Goal: Task Accomplishment & Management: Manage account settings

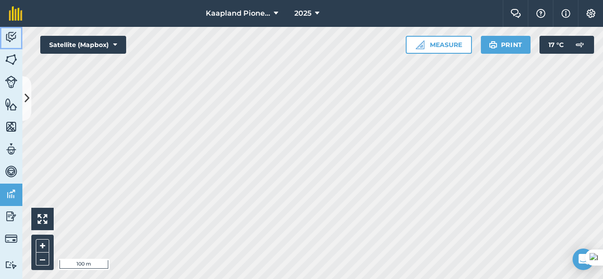
click at [13, 33] on img at bounding box center [11, 36] width 13 height 13
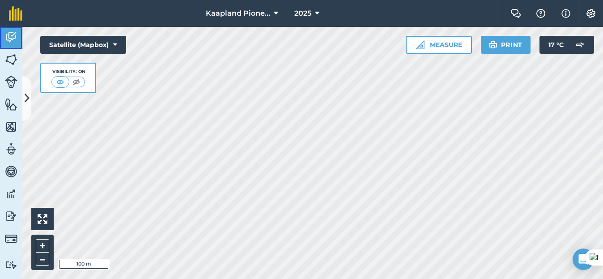
click at [6, 34] on img at bounding box center [11, 36] width 13 height 13
drag, startPoint x: 27, startPoint y: 92, endPoint x: 30, endPoint y: 99, distance: 7.8
click at [27, 100] on icon at bounding box center [27, 98] width 5 height 16
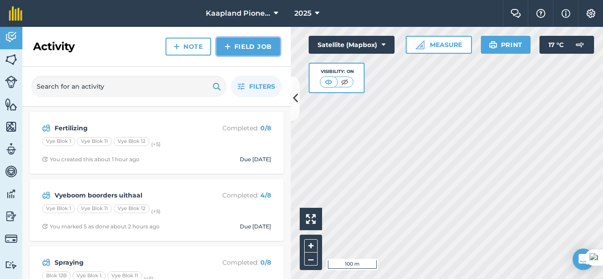
click at [242, 45] on link "Field Job" at bounding box center [249, 47] width 64 height 18
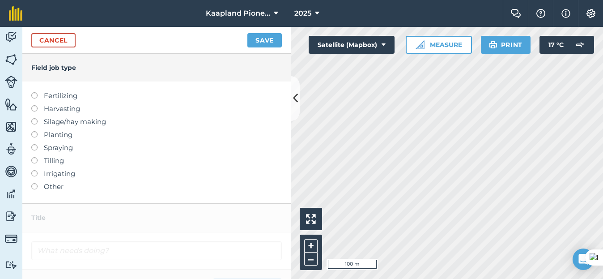
click at [32, 183] on label at bounding box center [37, 183] width 13 height 0
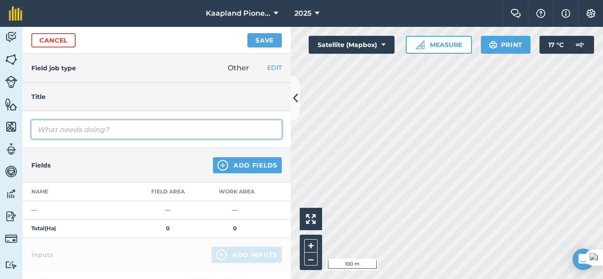
click at [240, 131] on input "text" at bounding box center [156, 129] width 251 height 19
type input "Dooie Loote Afsny"
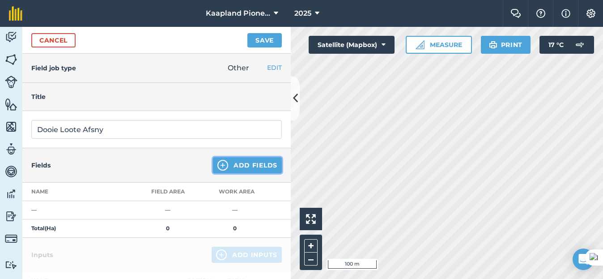
click at [231, 170] on button "Add Fields" at bounding box center [247, 165] width 69 height 16
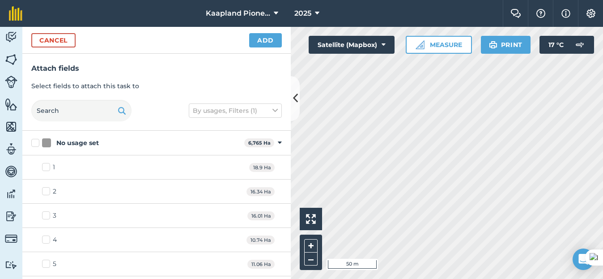
checkbox input "true"
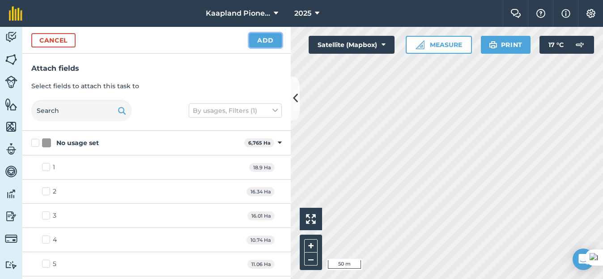
click at [273, 43] on button "Add" at bounding box center [265, 40] width 33 height 14
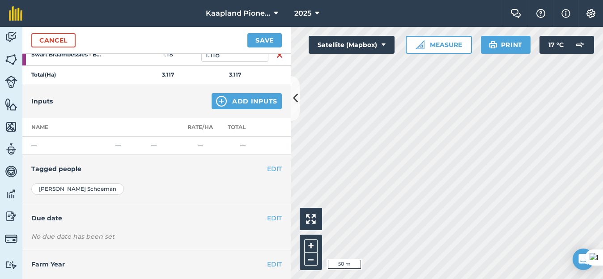
scroll to position [242, 0]
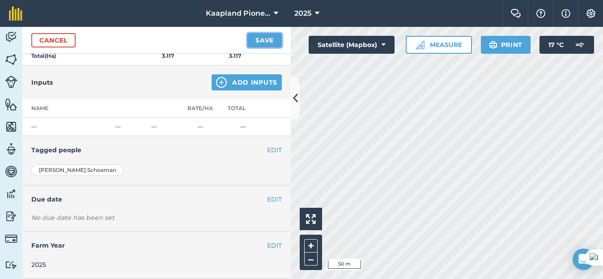
click at [266, 39] on button "Save" at bounding box center [265, 40] width 34 height 14
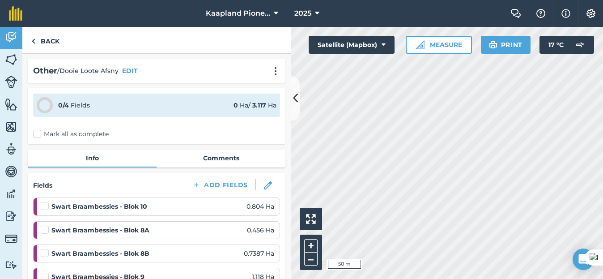
click at [47, 201] on label at bounding box center [46, 201] width 11 height 0
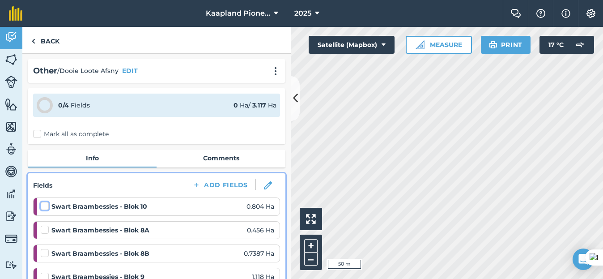
click at [47, 204] on input "checkbox" at bounding box center [44, 204] width 6 height 6
checkbox input "false"
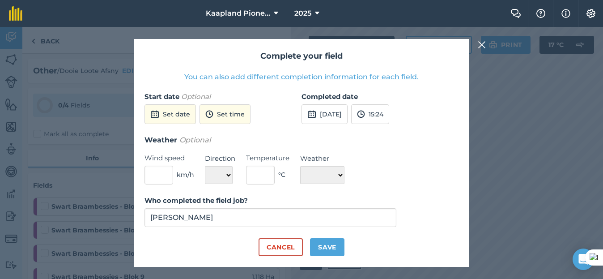
click at [484, 42] on img at bounding box center [482, 44] width 8 height 11
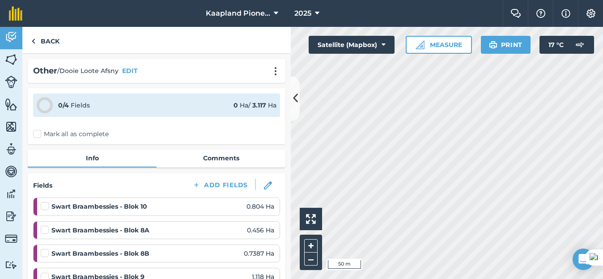
click at [37, 138] on label "Mark all as complete" at bounding box center [71, 133] width 76 height 9
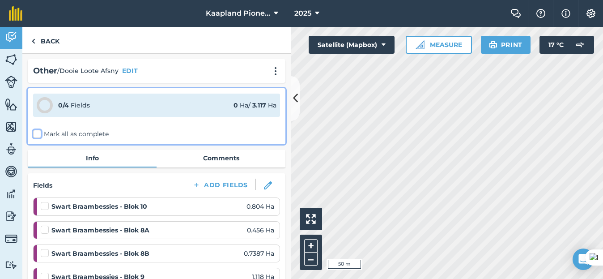
click at [37, 135] on input "Mark all as complete" at bounding box center [36, 132] width 6 height 6
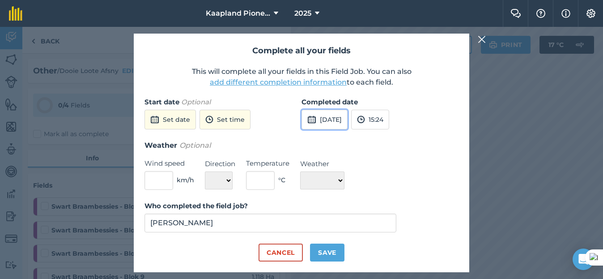
click at [336, 116] on button "[DATE]" at bounding box center [325, 120] width 46 height 20
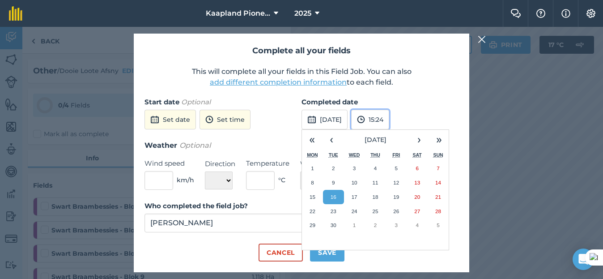
click at [389, 123] on button "15:24" at bounding box center [370, 120] width 38 height 20
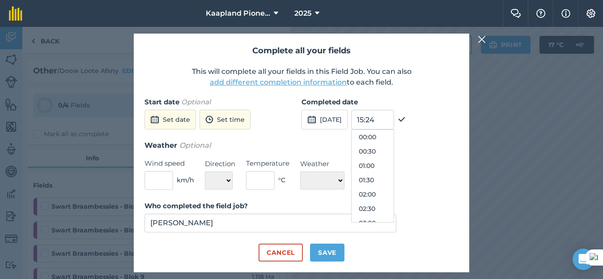
scroll to position [401, 0]
click at [392, 192] on button "16:00" at bounding box center [373, 194] width 42 height 14
click at [330, 255] on button "Save" at bounding box center [327, 253] width 34 height 18
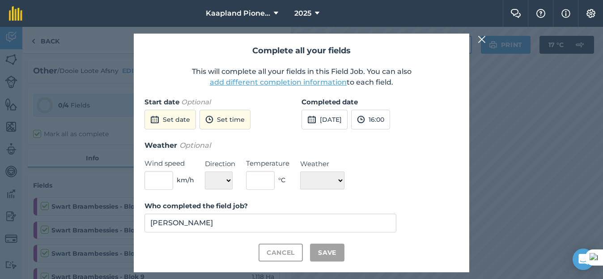
checkbox input "true"
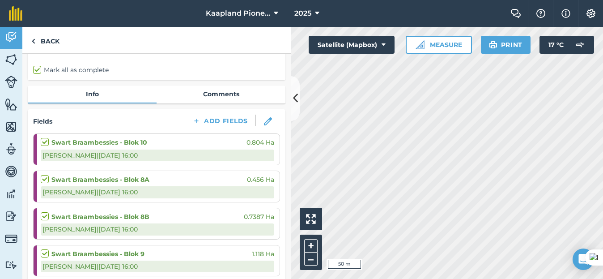
scroll to position [0, 0]
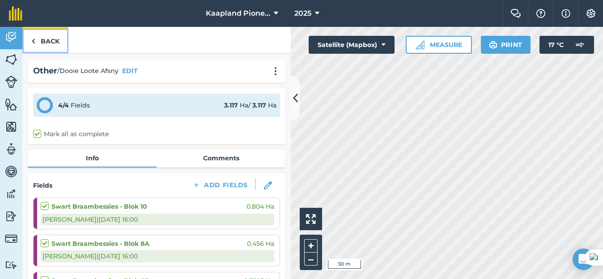
click at [39, 44] on link "Back" at bounding box center [45, 40] width 46 height 26
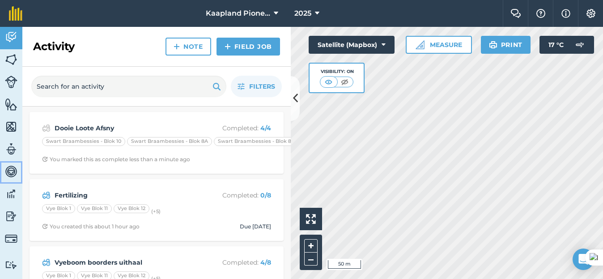
click at [16, 169] on img at bounding box center [11, 171] width 13 height 13
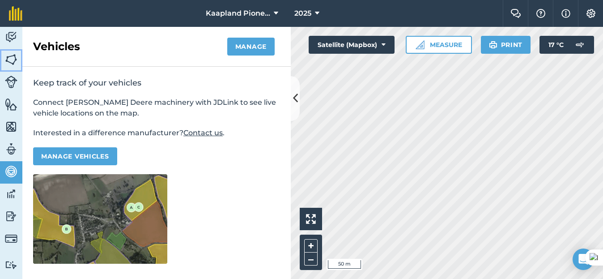
click at [10, 68] on link "Fields" at bounding box center [11, 60] width 22 height 22
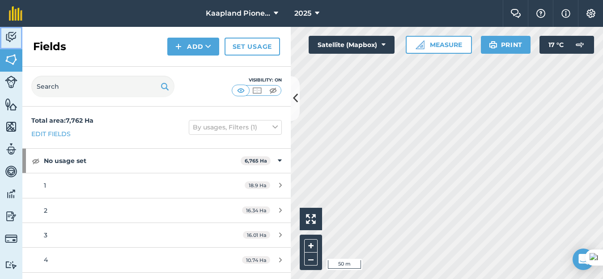
click at [14, 42] on img at bounding box center [11, 36] width 13 height 13
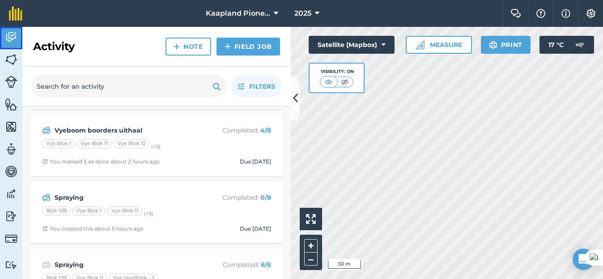
scroll to position [149, 0]
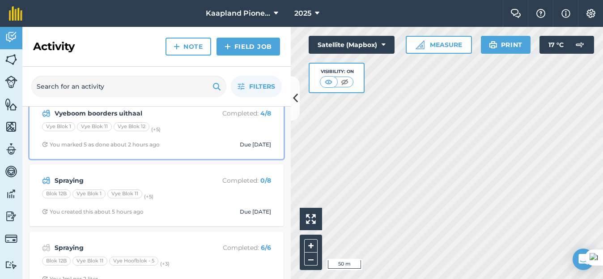
click at [225, 137] on div "Vyeboom boorders uithaal Completed : 4 / [GEOGRAPHIC_DATA][PERSON_NAME][PERSON_…" at bounding box center [157, 128] width 244 height 51
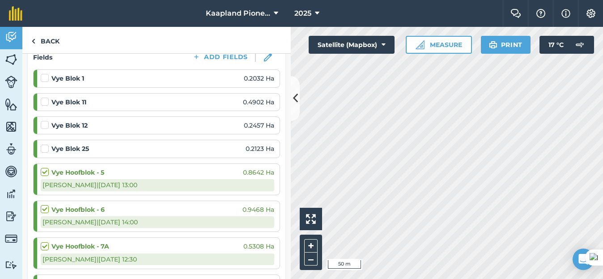
scroll to position [149, 0]
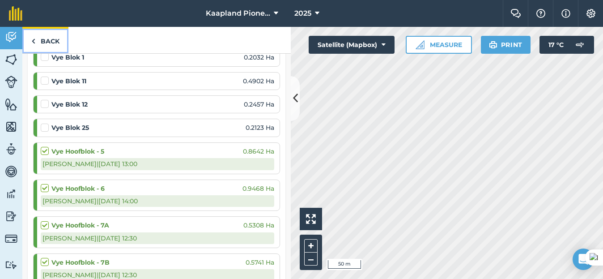
click at [29, 45] on link "Back" at bounding box center [45, 40] width 46 height 26
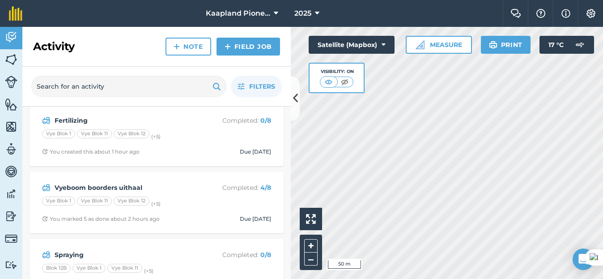
scroll to position [149, 0]
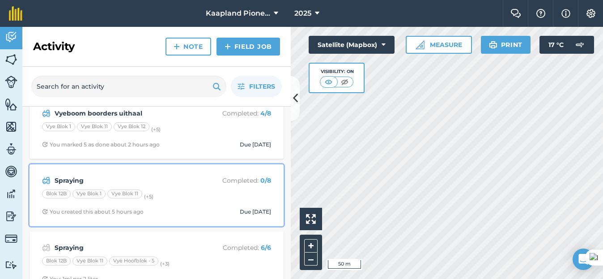
click at [199, 191] on div "[GEOGRAPHIC_DATA][PERSON_NAME][PERSON_NAME] (+ 5 )" at bounding box center [156, 195] width 229 height 12
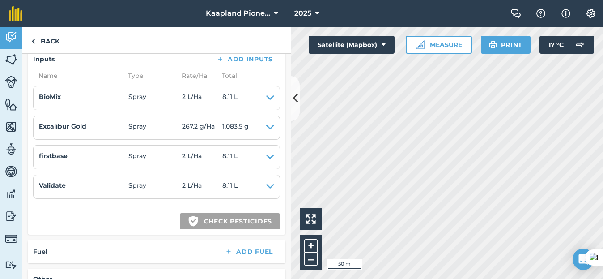
scroll to position [373, 0]
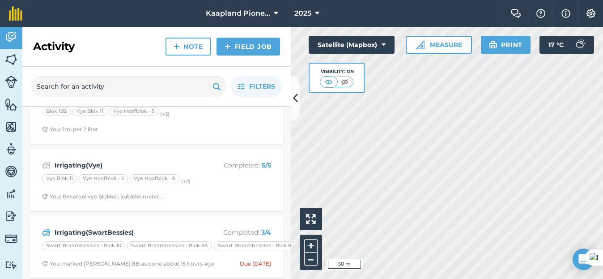
scroll to position [310, 0]
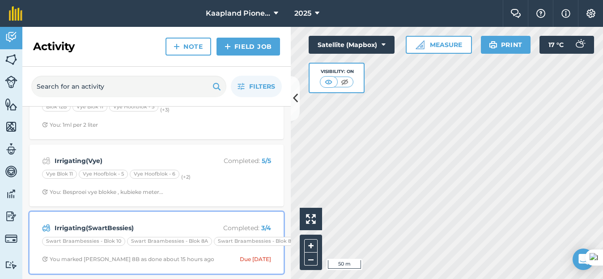
click at [238, 223] on p "Completed : 3 / 4" at bounding box center [235, 228] width 71 height 10
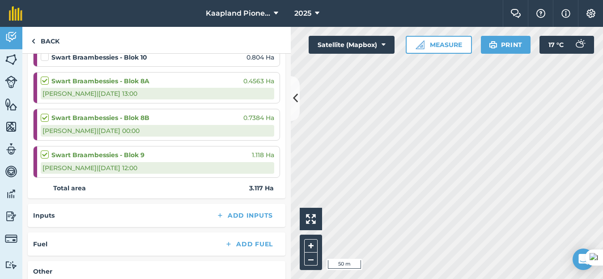
scroll to position [75, 0]
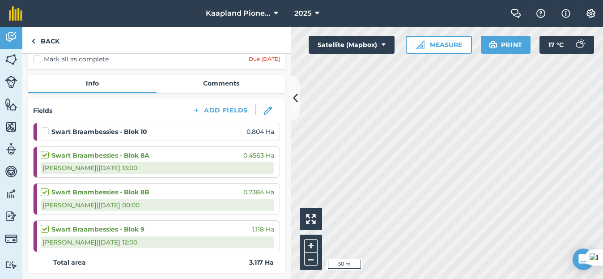
click at [48, 127] on label at bounding box center [46, 127] width 11 height 0
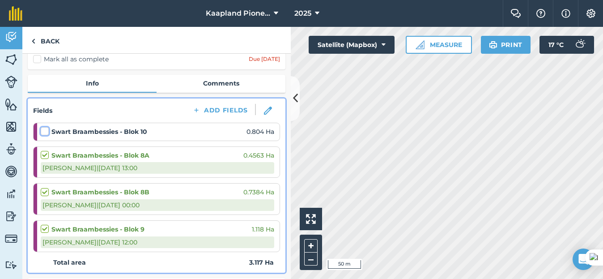
click at [47, 133] on input "checkbox" at bounding box center [44, 130] width 6 height 6
checkbox input "false"
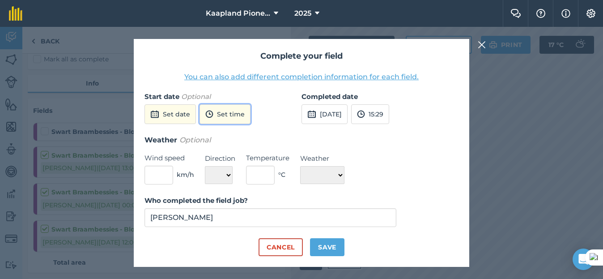
click at [228, 115] on button "Set time" at bounding box center [225, 114] width 51 height 20
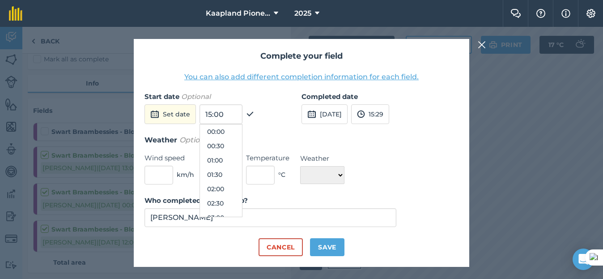
scroll to position [387, 0]
click at [221, 171] on button "15:00" at bounding box center [221, 174] width 42 height 14
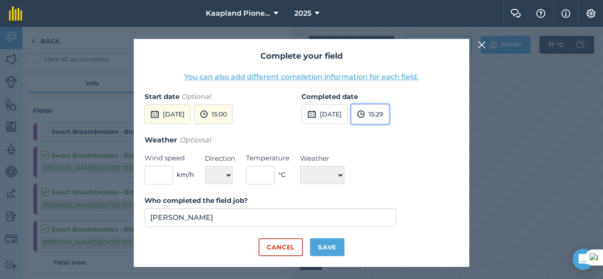
click at [389, 116] on button "15:29" at bounding box center [370, 114] width 38 height 20
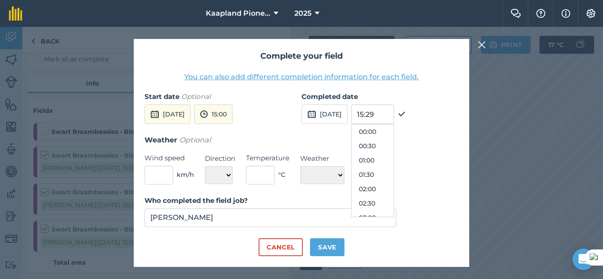
scroll to position [401, 0]
click at [394, 187] on button "16:00" at bounding box center [373, 189] width 42 height 14
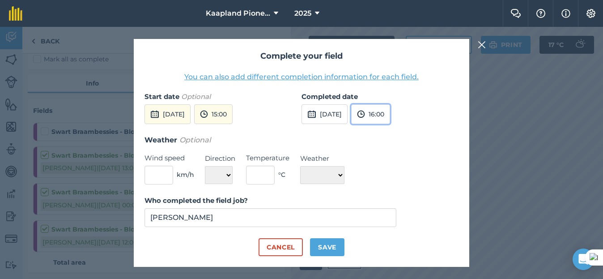
click at [390, 110] on button "16:00" at bounding box center [370, 114] width 39 height 20
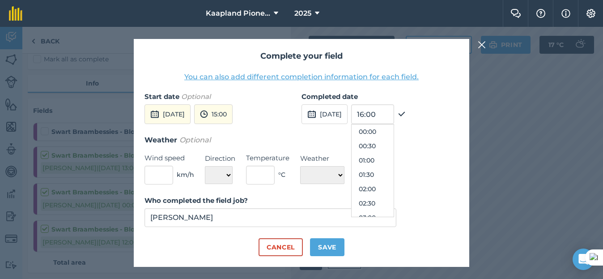
scroll to position [415, 0]
click at [393, 188] on button "16:30" at bounding box center [373, 189] width 42 height 14
click at [327, 242] on button "Save" at bounding box center [327, 247] width 34 height 18
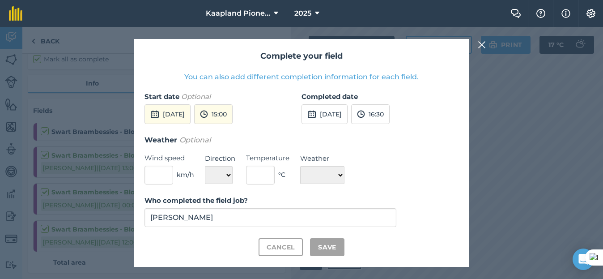
checkbox input "true"
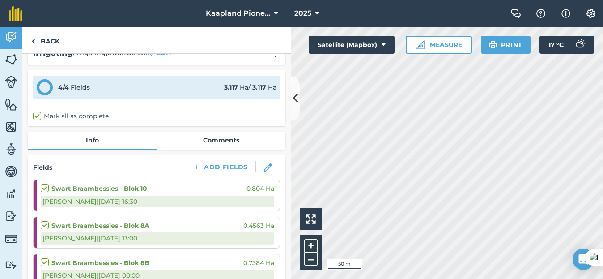
scroll to position [0, 0]
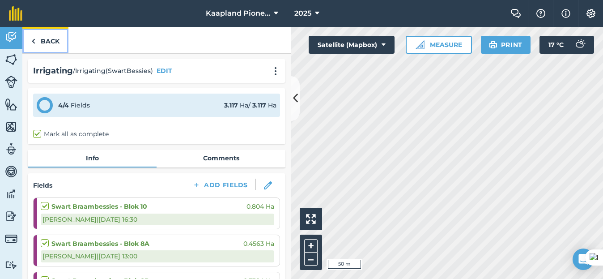
click at [53, 33] on link "Back" at bounding box center [45, 40] width 46 height 26
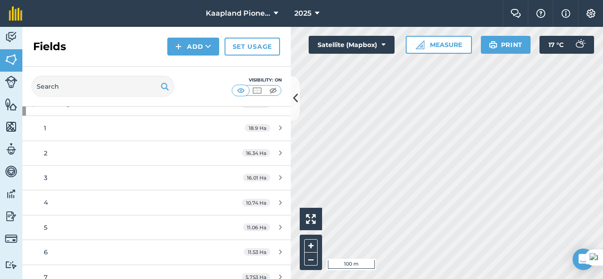
scroll to position [75, 0]
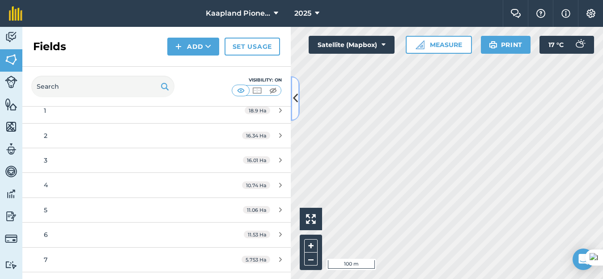
click at [293, 105] on icon at bounding box center [295, 98] width 5 height 16
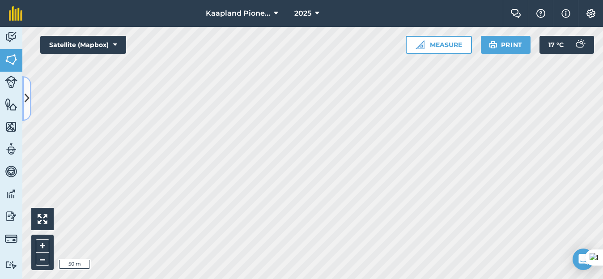
click at [30, 109] on button at bounding box center [26, 98] width 9 height 45
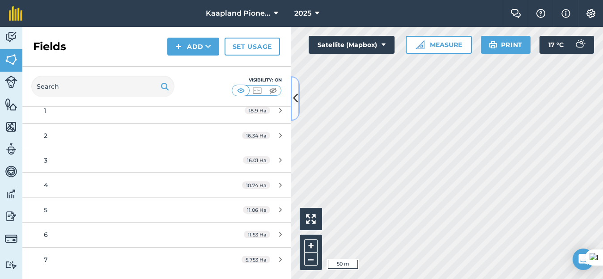
scroll to position [224, 0]
click at [295, 102] on icon at bounding box center [295, 98] width 5 height 16
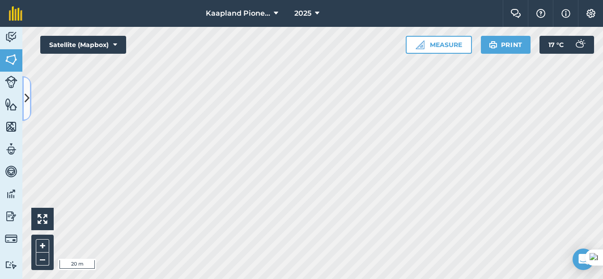
click at [30, 104] on button at bounding box center [26, 98] width 9 height 45
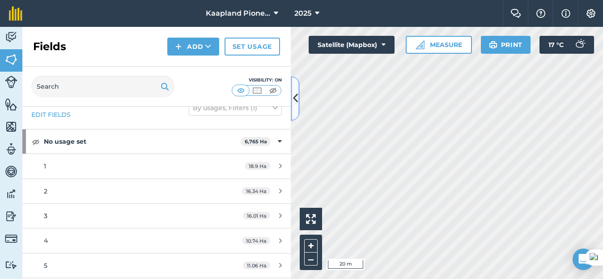
scroll to position [0, 0]
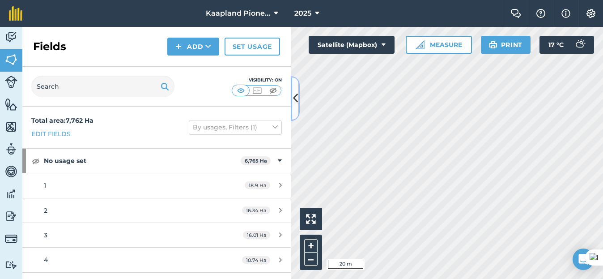
click at [295, 98] on icon at bounding box center [295, 98] width 5 height 16
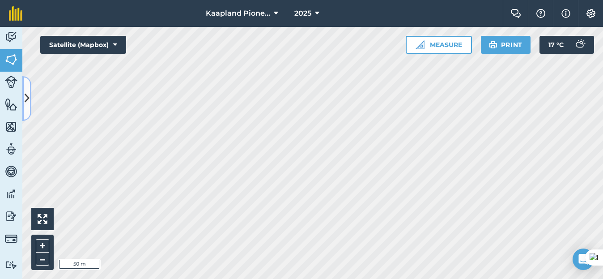
click at [29, 98] on icon at bounding box center [27, 98] width 5 height 16
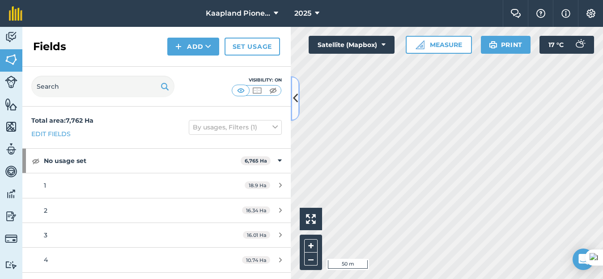
click at [292, 106] on button at bounding box center [295, 98] width 9 height 45
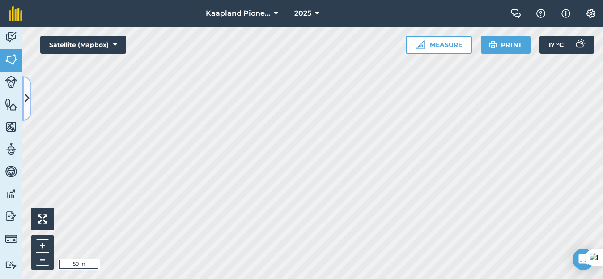
click at [30, 96] on button at bounding box center [26, 98] width 9 height 45
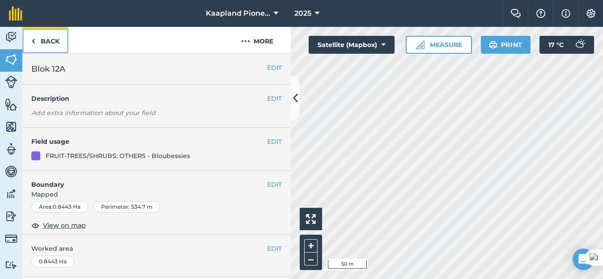
click at [62, 44] on link "Back" at bounding box center [45, 40] width 46 height 26
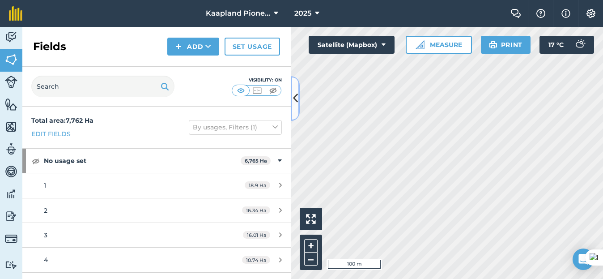
click at [297, 97] on icon at bounding box center [295, 98] width 5 height 16
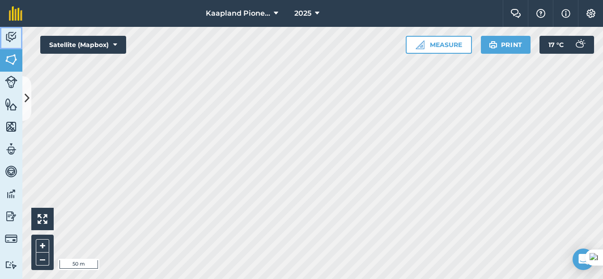
click at [7, 38] on img at bounding box center [11, 36] width 13 height 13
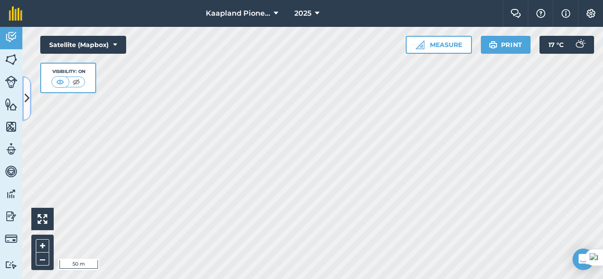
click at [29, 102] on icon at bounding box center [27, 98] width 5 height 16
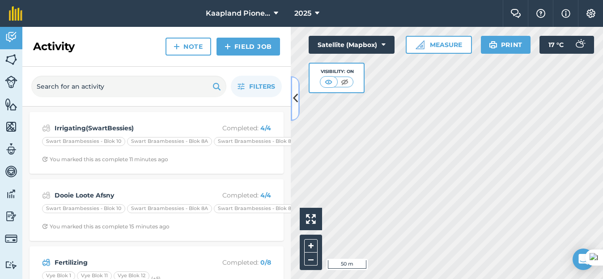
click at [294, 111] on button at bounding box center [295, 98] width 9 height 45
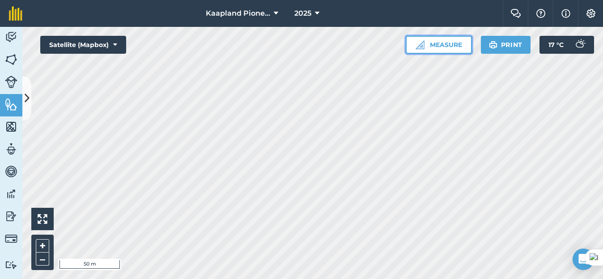
click at [435, 40] on button "Measure" at bounding box center [439, 45] width 66 height 18
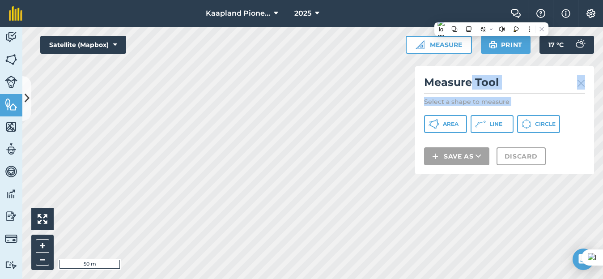
click at [469, 131] on div "Measure Tool Select a shape to measure Area Line Circle Save as Discard" at bounding box center [504, 120] width 179 height 108
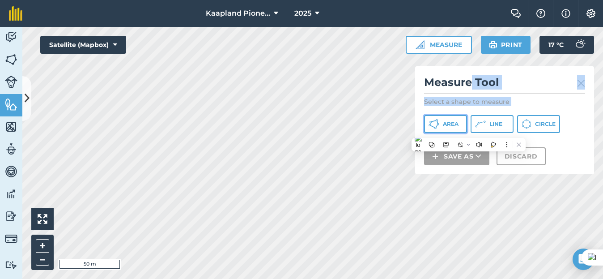
click at [460, 122] on button "Area" at bounding box center [445, 124] width 43 height 18
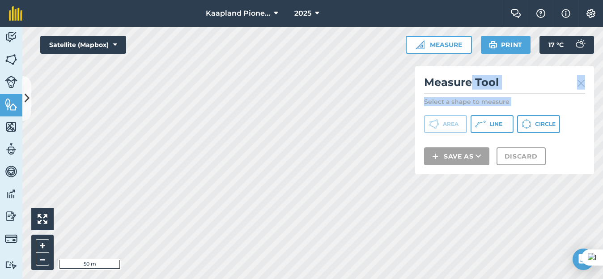
click at [583, 86] on img at bounding box center [582, 83] width 8 height 11
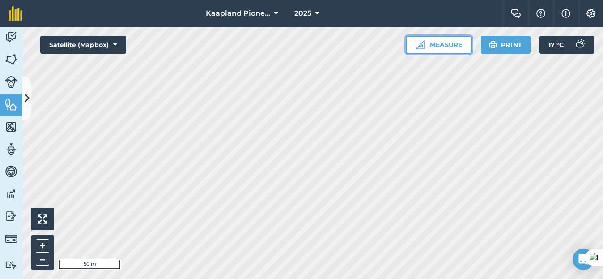
click at [451, 50] on button "Measure" at bounding box center [439, 45] width 66 height 18
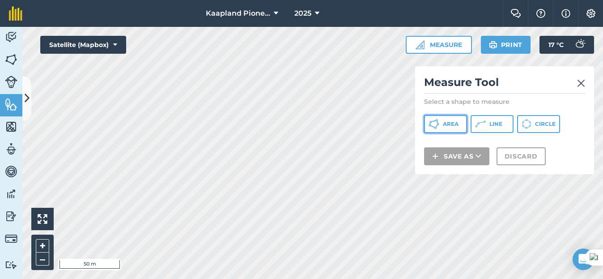
click at [442, 133] on button "Area" at bounding box center [445, 124] width 43 height 18
drag, startPoint x: 566, startPoint y: 81, endPoint x: 521, endPoint y: 85, distance: 45.0
click at [521, 85] on h2 "Measure Tool" at bounding box center [504, 84] width 161 height 18
click at [531, 77] on h2 "Measure Tool" at bounding box center [504, 84] width 161 height 18
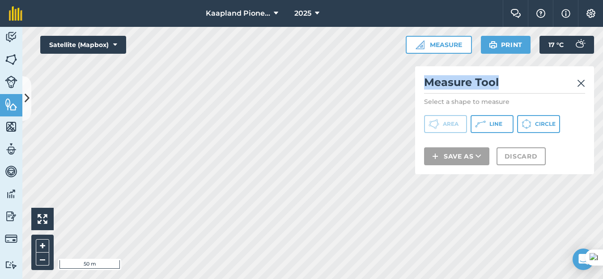
drag, startPoint x: 538, startPoint y: 68, endPoint x: 469, endPoint y: 47, distance: 71.9
click at [469, 47] on div "Measure Measure Tool Select a shape to measure Area Line Circle Save as Discard…" at bounding box center [500, 45] width 189 height 18
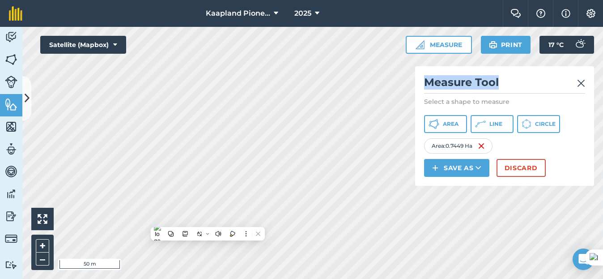
click at [582, 81] on img at bounding box center [582, 83] width 8 height 11
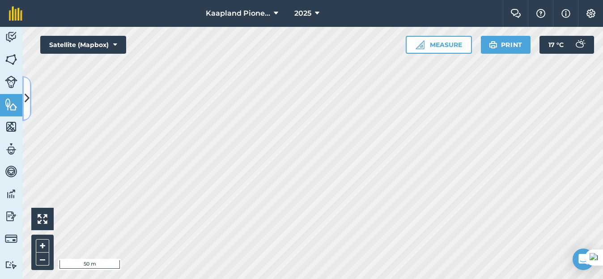
click at [26, 94] on icon at bounding box center [27, 98] width 5 height 16
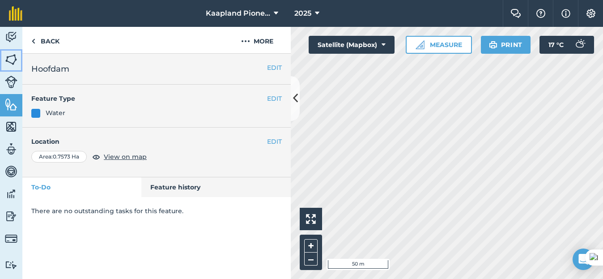
click at [14, 65] on img at bounding box center [11, 59] width 13 height 13
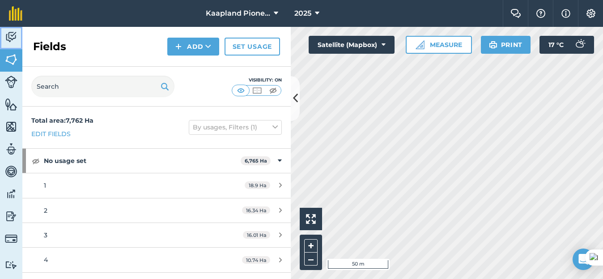
click at [10, 34] on img at bounding box center [11, 36] width 13 height 13
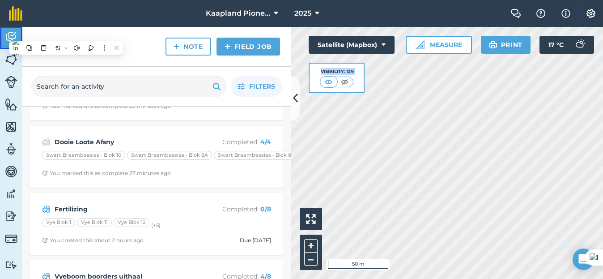
scroll to position [75, 0]
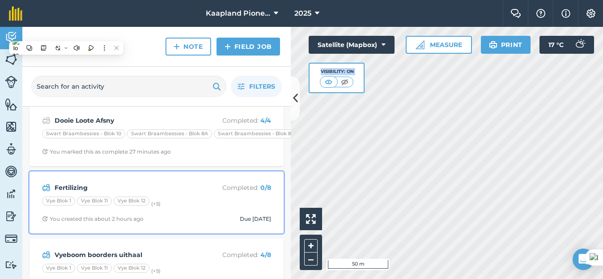
click at [147, 180] on div "Fertilizing Completed : 0 / [GEOGRAPHIC_DATA][PERSON_NAME][PERSON_NAME][PERSON_…" at bounding box center [157, 202] width 244 height 51
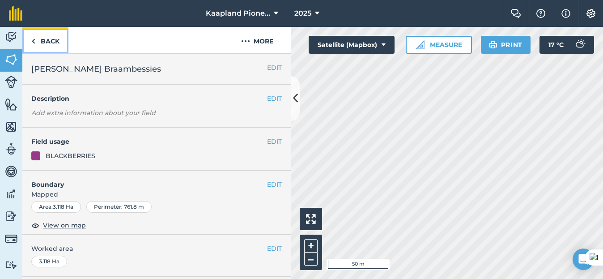
click at [52, 43] on link "Back" at bounding box center [45, 40] width 46 height 26
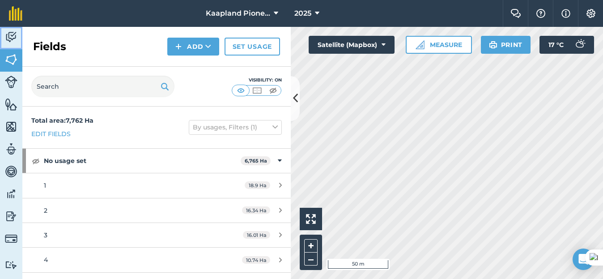
click at [10, 47] on link "Activity" at bounding box center [11, 38] width 22 height 22
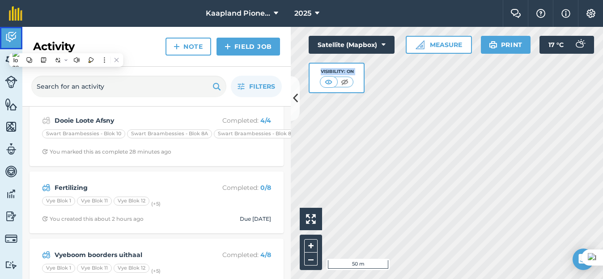
scroll to position [149, 0]
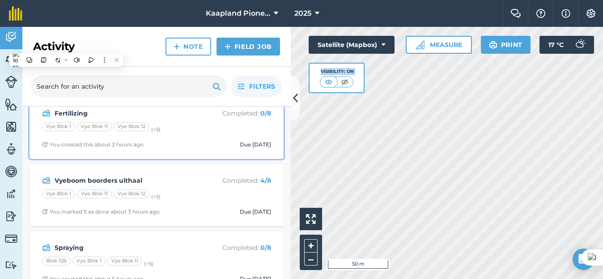
click at [74, 111] on strong "Fertilizing" at bounding box center [126, 113] width 142 height 10
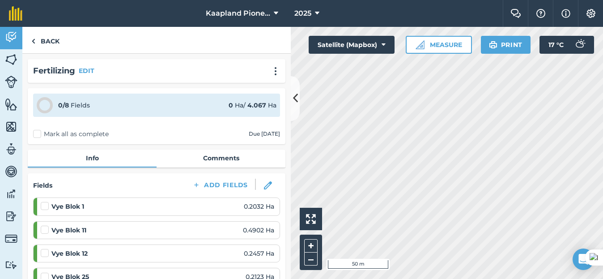
click at [39, 132] on label "Mark all as complete" at bounding box center [71, 133] width 76 height 9
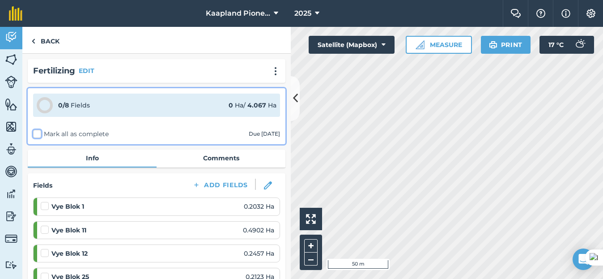
click at [39, 132] on input "Mark all as complete" at bounding box center [36, 132] width 6 height 6
checkbox input "false"
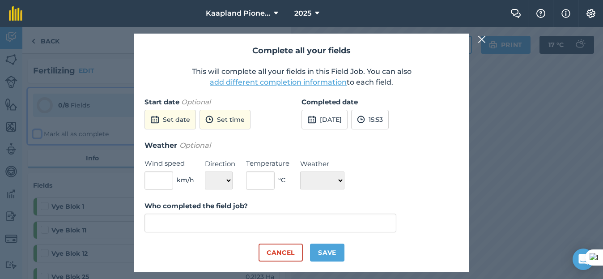
type input "[PERSON_NAME]"
click at [482, 36] on img at bounding box center [482, 39] width 8 height 11
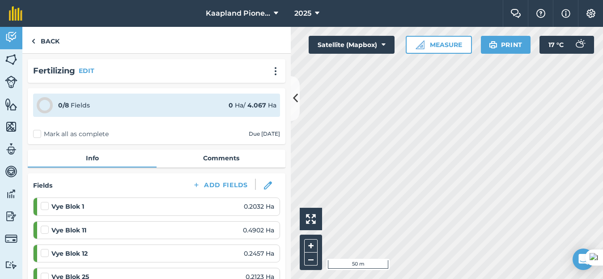
click at [37, 135] on label "Mark all as complete" at bounding box center [71, 133] width 76 height 9
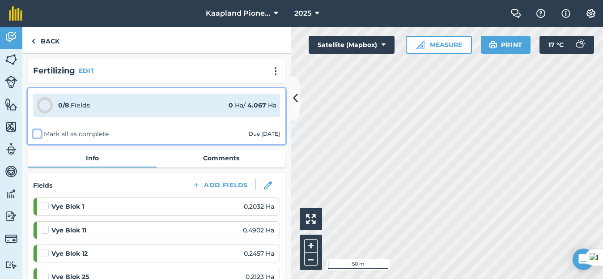
click at [37, 135] on input "Mark all as complete" at bounding box center [36, 132] width 6 height 6
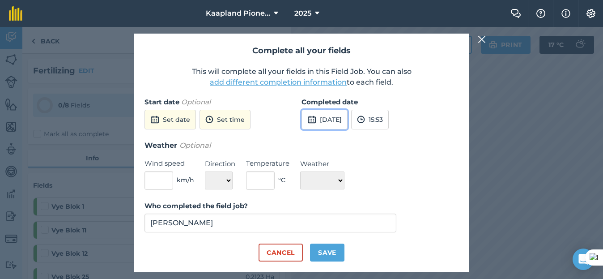
click at [348, 122] on button "[DATE]" at bounding box center [325, 120] width 46 height 20
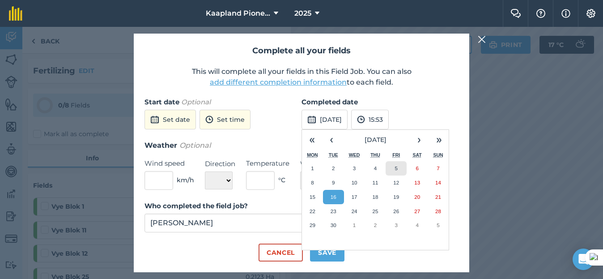
click at [394, 169] on button "5" at bounding box center [396, 168] width 21 height 14
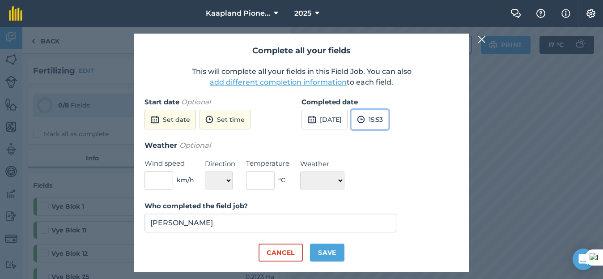
click at [389, 124] on button "15:53" at bounding box center [370, 120] width 38 height 20
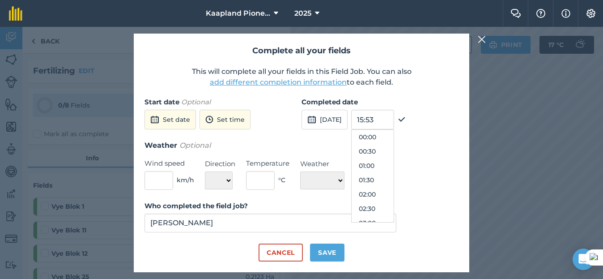
scroll to position [415, 0]
click at [392, 202] on button "17:00" at bounding box center [373, 208] width 42 height 14
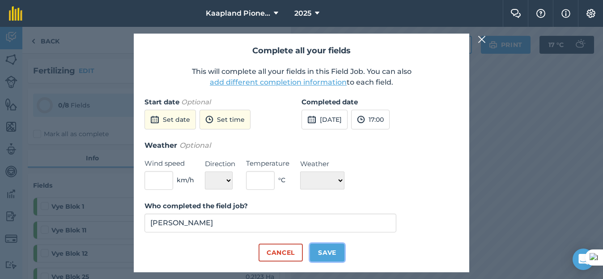
click at [329, 253] on button "Save" at bounding box center [327, 253] width 34 height 18
checkbox input "true"
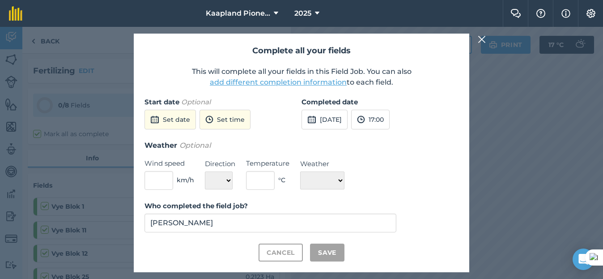
checkbox input "true"
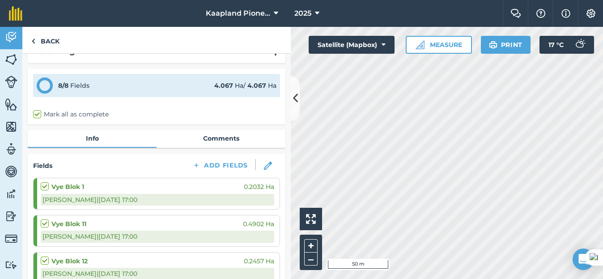
scroll to position [0, 0]
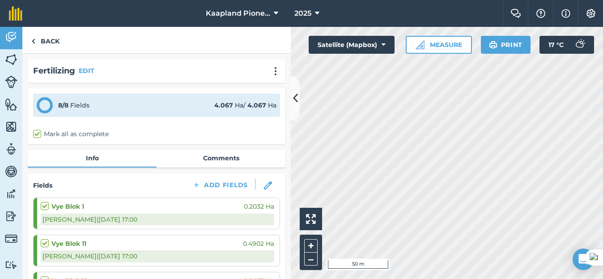
click at [37, 132] on label "Mark all as complete" at bounding box center [71, 133] width 76 height 9
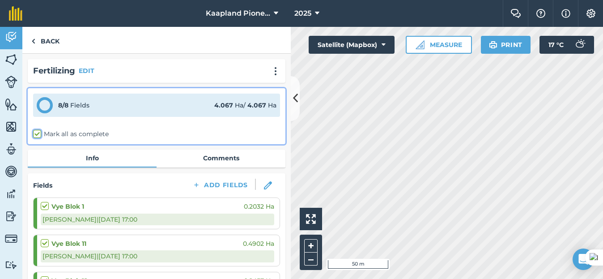
click at [37, 132] on input "Mark all as complete" at bounding box center [36, 132] width 6 height 6
checkbox input "true"
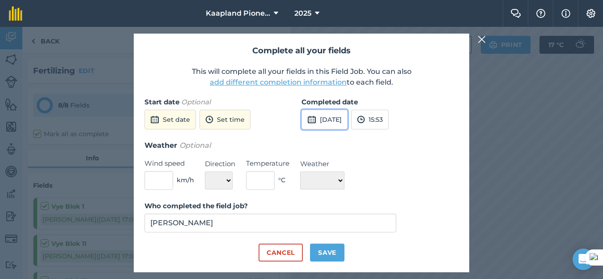
click at [338, 124] on button "[DATE]" at bounding box center [325, 120] width 46 height 20
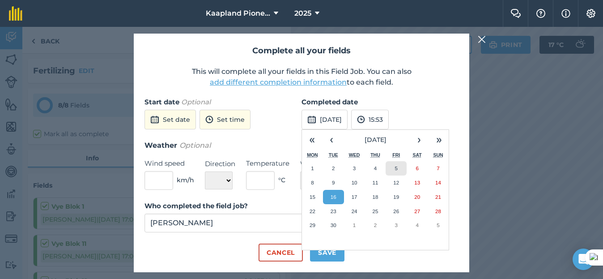
click at [394, 164] on button "5" at bounding box center [396, 168] width 21 height 14
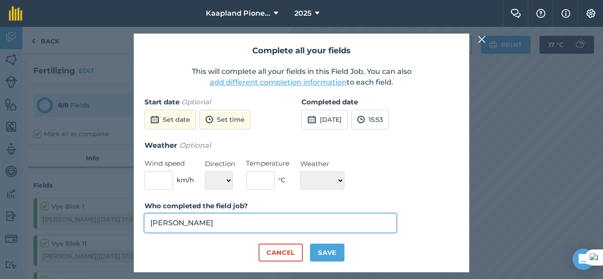
drag, startPoint x: 255, startPoint y: 225, endPoint x: 295, endPoint y: 231, distance: 39.8
click at [256, 225] on input "[PERSON_NAME]" at bounding box center [271, 223] width 252 height 19
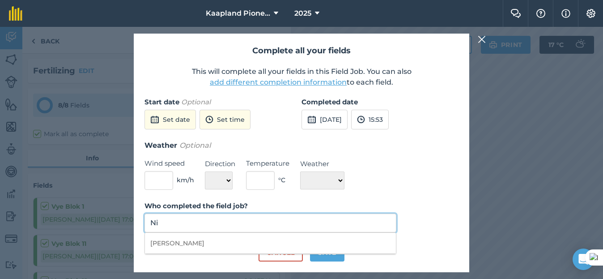
type input "N"
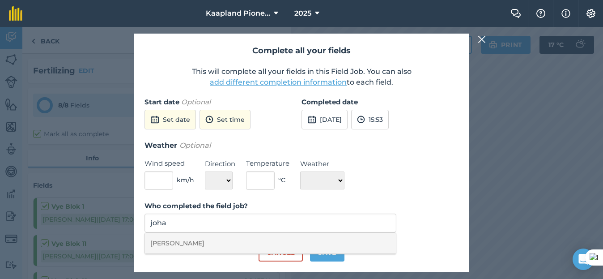
click at [227, 246] on li "[PERSON_NAME]" at bounding box center [270, 243] width 251 height 21
type input "[PERSON_NAME]"
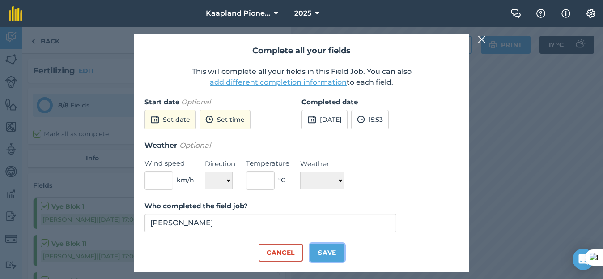
click at [327, 250] on button "Save" at bounding box center [327, 253] width 34 height 18
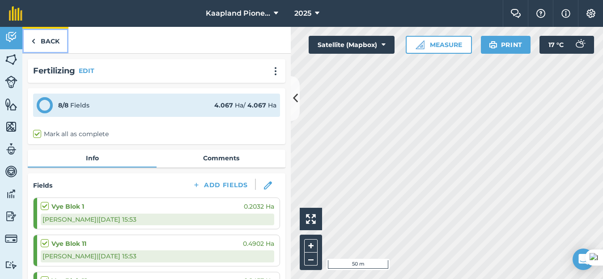
click at [41, 37] on link "Back" at bounding box center [45, 40] width 46 height 26
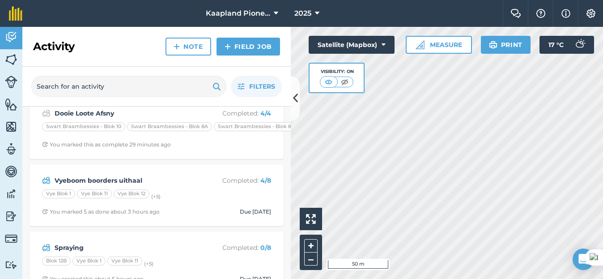
scroll to position [224, 0]
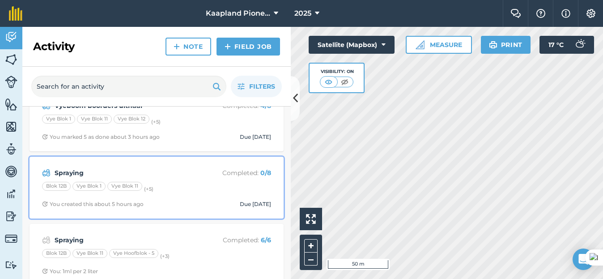
click at [75, 175] on strong "Spraying" at bounding box center [126, 173] width 142 height 10
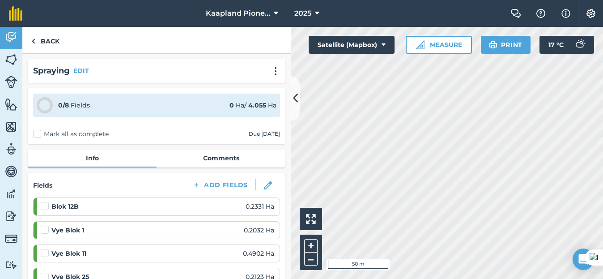
click at [37, 137] on label "Mark all as complete" at bounding box center [71, 133] width 76 height 9
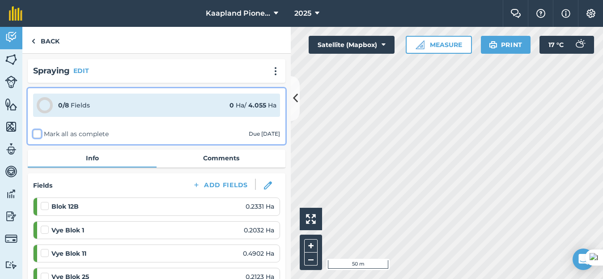
click at [37, 135] on input "Mark all as complete" at bounding box center [36, 132] width 6 height 6
checkbox input "false"
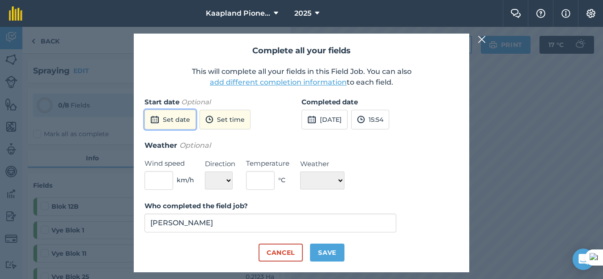
click at [178, 123] on button "Set date" at bounding box center [170, 120] width 51 height 20
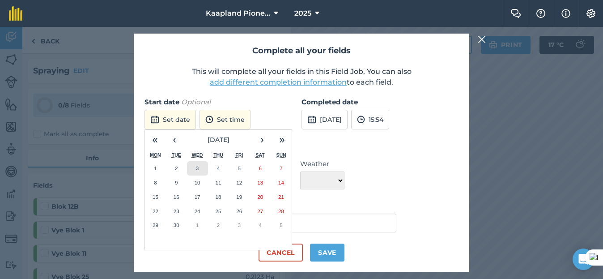
click at [198, 166] on abbr "3" at bounding box center [197, 168] width 3 height 6
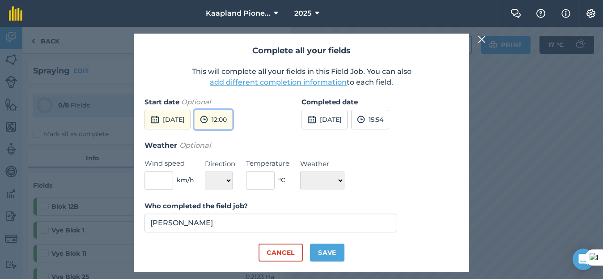
click at [233, 121] on button "12:00" at bounding box center [213, 120] width 39 height 20
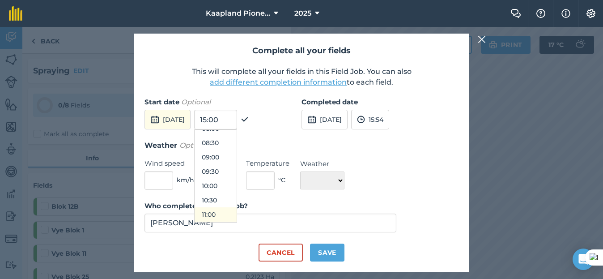
scroll to position [152, 0]
click at [235, 216] on button "08:00" at bounding box center [216, 214] width 42 height 14
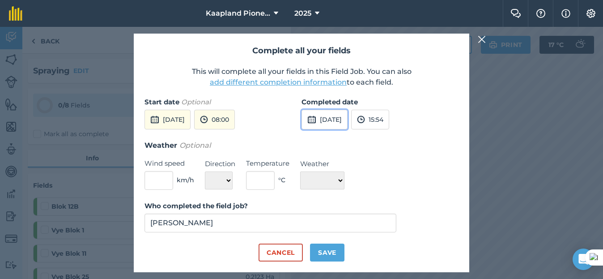
click at [348, 117] on button "[DATE]" at bounding box center [325, 120] width 46 height 20
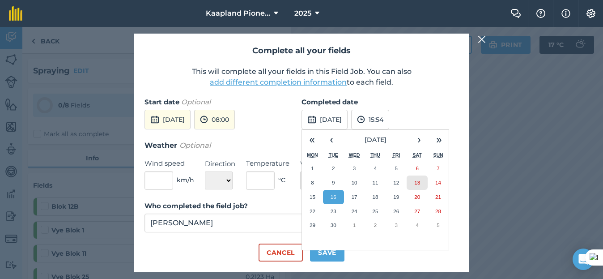
click at [419, 179] on button "13" at bounding box center [417, 182] width 21 height 14
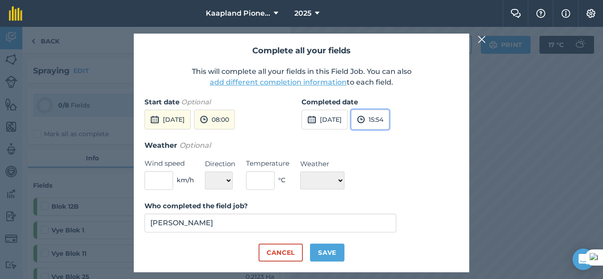
click at [389, 127] on button "15:54" at bounding box center [370, 120] width 38 height 20
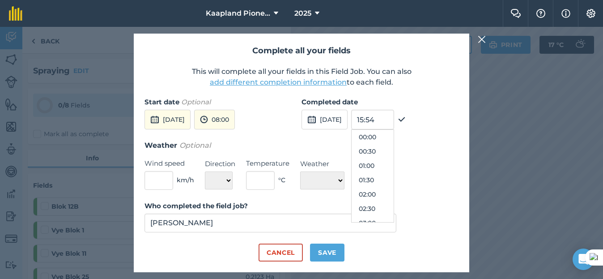
scroll to position [415, 0]
click at [331, 124] on button "[DATE]" at bounding box center [325, 120] width 46 height 20
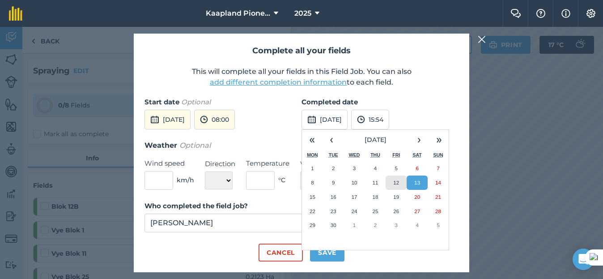
click at [396, 182] on abbr "12" at bounding box center [397, 183] width 6 height 6
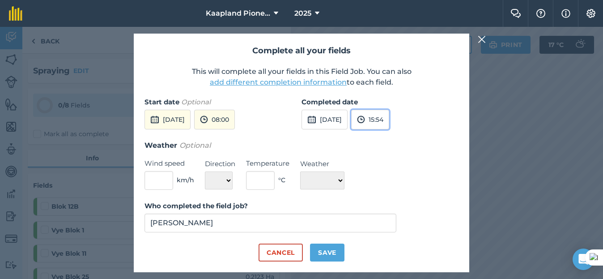
click at [389, 125] on button "15:54" at bounding box center [370, 120] width 38 height 20
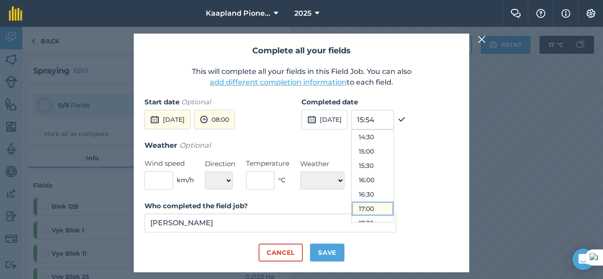
click at [387, 205] on button "17:00" at bounding box center [373, 208] width 42 height 14
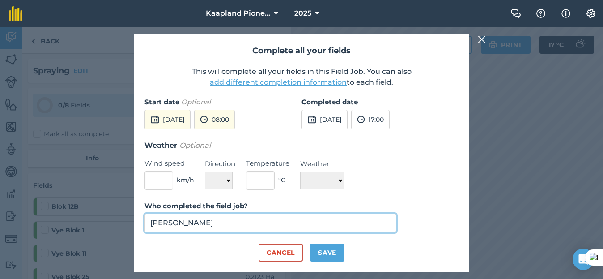
click at [267, 224] on input "[PERSON_NAME]" at bounding box center [271, 223] width 252 height 19
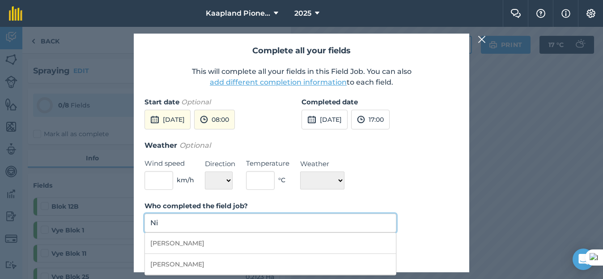
type input "N"
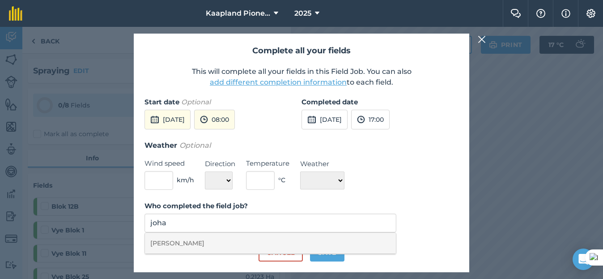
click at [200, 245] on li "[PERSON_NAME]" at bounding box center [270, 243] width 251 height 21
type input "[PERSON_NAME]"
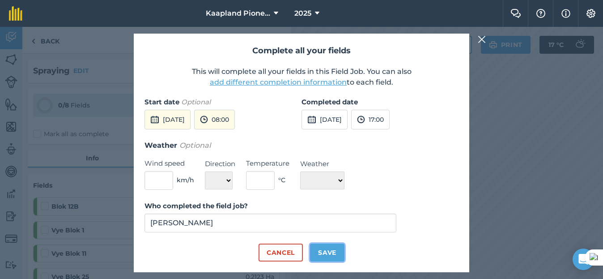
click at [320, 251] on button "Save" at bounding box center [327, 253] width 34 height 18
checkbox input "true"
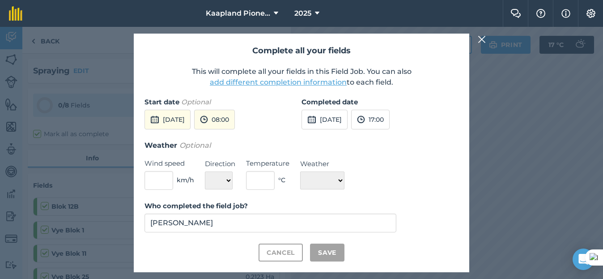
checkbox input "true"
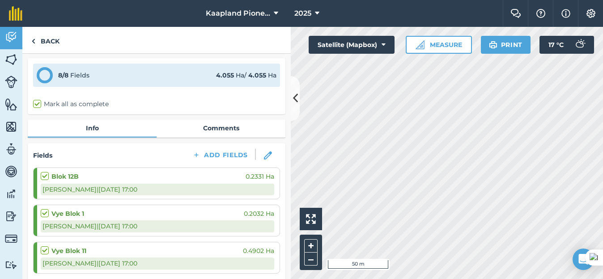
scroll to position [0, 0]
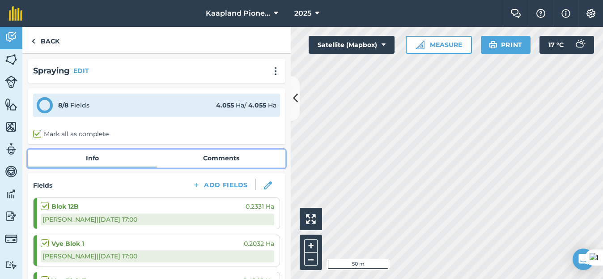
click at [230, 166] on link "Comments" at bounding box center [221, 158] width 129 height 17
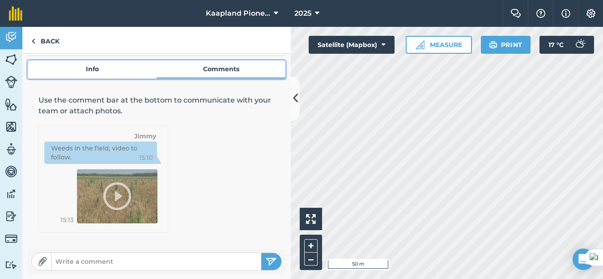
scroll to position [90, 0]
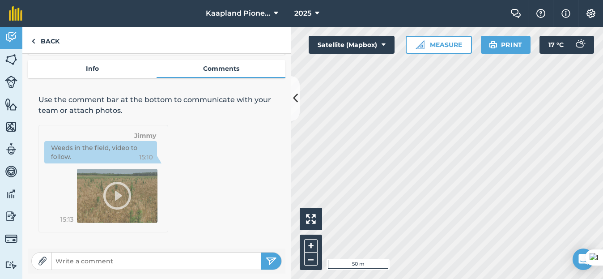
click at [133, 260] on input "text" at bounding box center [157, 261] width 210 height 13
paste input "Kunsmis [DATE]"
type input "Kunsmis [DATE]"
click at [266, 259] on img "submit" at bounding box center [271, 261] width 11 height 11
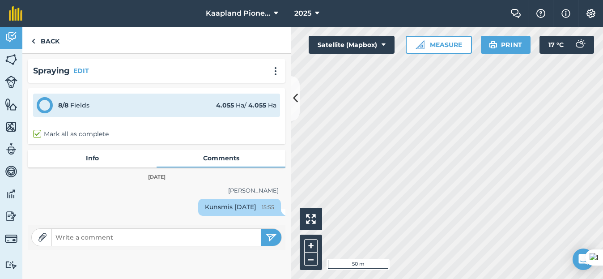
scroll to position [0, 0]
click at [195, 239] on input "text" at bounding box center [157, 237] width 210 height 13
paste input "Excalibur gold [DATE]"
type input "Excalibur gold [DATE]"
click at [272, 235] on img "submit" at bounding box center [271, 237] width 11 height 11
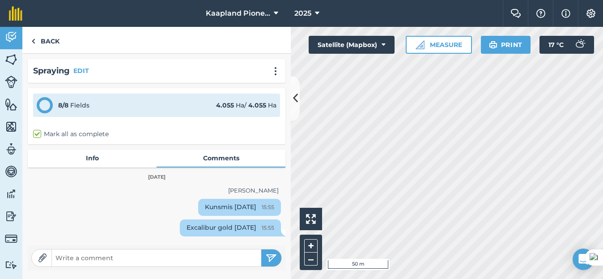
click at [140, 258] on input "text" at bounding box center [157, 258] width 210 height 13
paste input "Biomix , Firstbase , Validate 11,12, [DATE]"
type input "Biomix , Firstbase , Validate 11,12,"
click at [271, 252] on button "submit" at bounding box center [271, 257] width 20 height 17
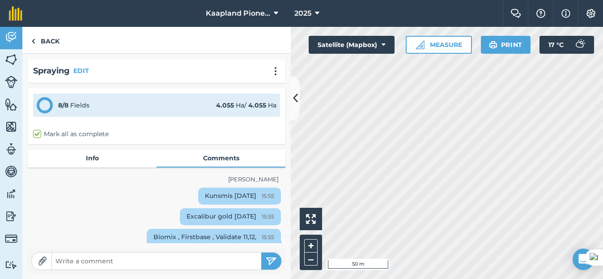
scroll to position [17, 0]
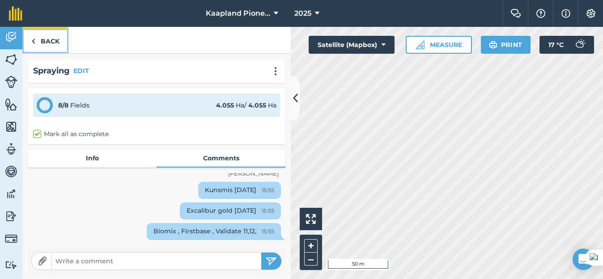
click at [47, 41] on link "Back" at bounding box center [45, 40] width 46 height 26
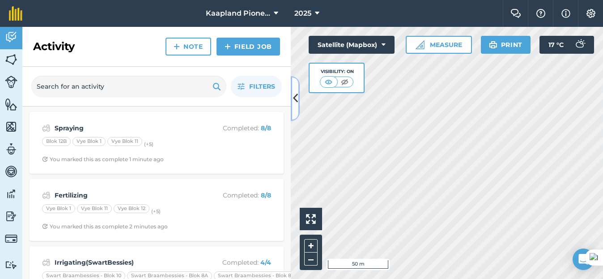
click at [297, 101] on icon at bounding box center [295, 98] width 5 height 16
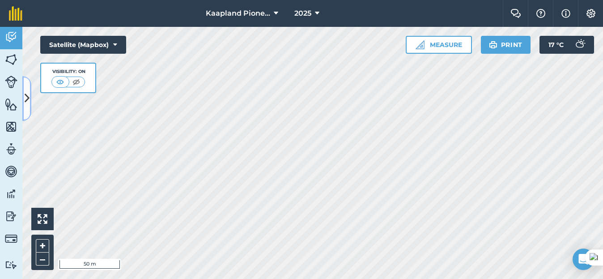
click at [28, 99] on icon at bounding box center [27, 98] width 5 height 16
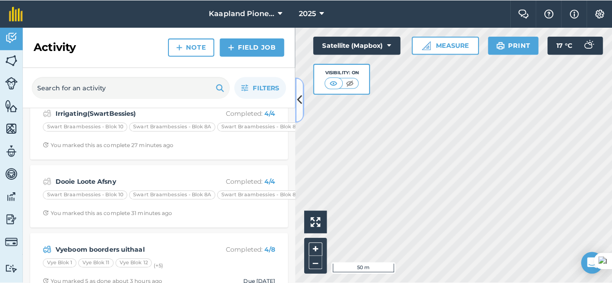
scroll to position [149, 0]
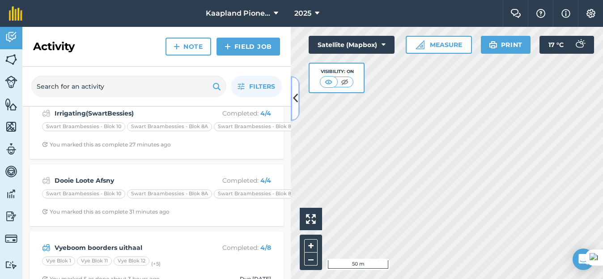
click at [295, 102] on icon at bounding box center [295, 98] width 5 height 16
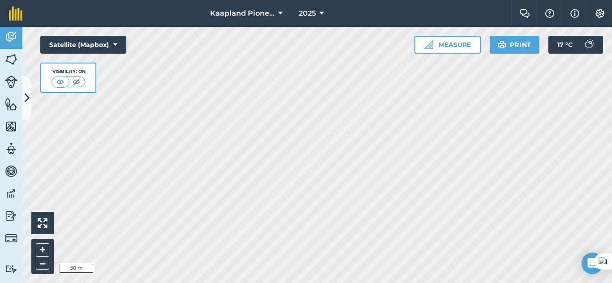
click at [458, 278] on html "Kaapland Pioneer 2025 Farm Chat Help Info Settings Kaapland Pioneer - 2025 Prin…" at bounding box center [306, 141] width 612 height 283
click at [433, 278] on html "Kaapland Pioneer 2025 Farm Chat Help Info Settings Kaapland Pioneer - 2025 Prin…" at bounding box center [306, 141] width 612 height 283
click at [458, 24] on div "Kaapland Pioneer 2025 Farm Chat Help Info Settings Kaapland Pioneer - 2025 Prin…" at bounding box center [306, 141] width 612 height 283
click at [331, 24] on div "Kaapland Pioneer 2025 Farm Chat Help Info Settings Kaapland Pioneer - 2025 Prin…" at bounding box center [306, 141] width 612 height 283
click at [103, 13] on div "Kaapland Pioneer 2025 Farm Chat Help Info Settings Kaapland Pioneer - 2025 Prin…" at bounding box center [306, 141] width 612 height 283
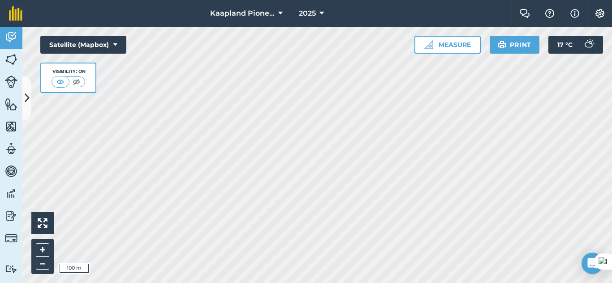
click at [247, 278] on html "Kaapland Pioneer 2025 Farm Chat Help Info Settings Kaapland Pioneer - 2025 Prin…" at bounding box center [306, 141] width 612 height 283
click at [365, 278] on html "Kaapland Pioneer 2025 Farm Chat Help Info Settings Kaapland Pioneer - 2025 Prin…" at bounding box center [306, 141] width 612 height 283
click at [349, 278] on html "Kaapland Pioneer 2025 Farm Chat Help Info Settings Kaapland Pioneer - 2025 Prin…" at bounding box center [306, 141] width 612 height 283
click at [248, 0] on html "Kaapland Pioneer 2025 Farm Chat Help Info Settings Kaapland Pioneer - 2025 Prin…" at bounding box center [306, 141] width 612 height 283
click at [603, 243] on html "Kaapland Pioneer 2025 Farm Chat Help Info Settings Kaapland Pioneer - 2025 Prin…" at bounding box center [306, 141] width 612 height 283
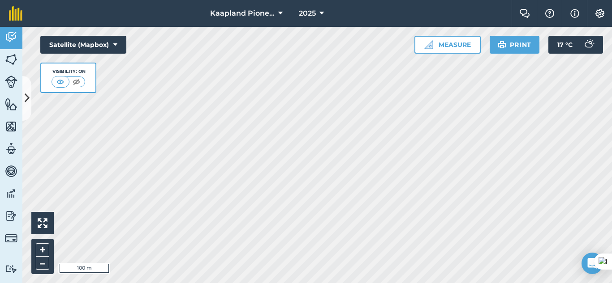
click at [377, 0] on html "Kaapland Pioneer 2025 Farm Chat Help Info Settings Kaapland Pioneer - 2025 Prin…" at bounding box center [306, 141] width 612 height 283
click at [9, 38] on img at bounding box center [11, 36] width 13 height 13
click at [26, 98] on icon at bounding box center [27, 98] width 5 height 16
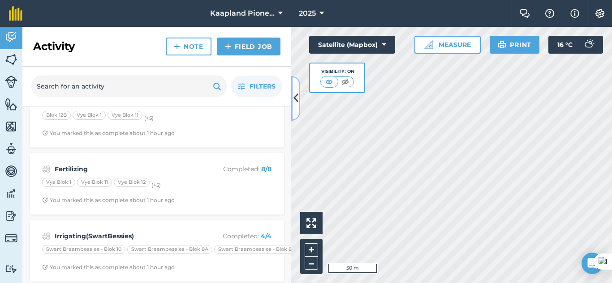
scroll to position [0, 0]
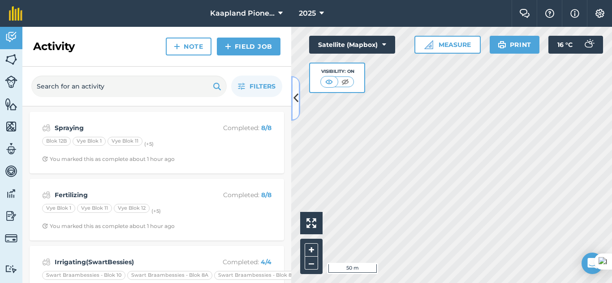
click at [297, 103] on icon at bounding box center [295, 98] width 5 height 16
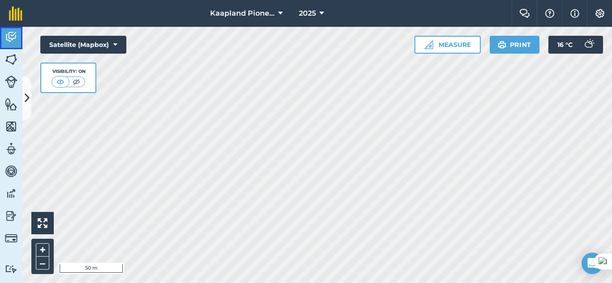
click at [7, 30] on img at bounding box center [11, 36] width 13 height 13
click at [8, 33] on img at bounding box center [11, 36] width 13 height 13
click at [23, 103] on button at bounding box center [26, 98] width 9 height 45
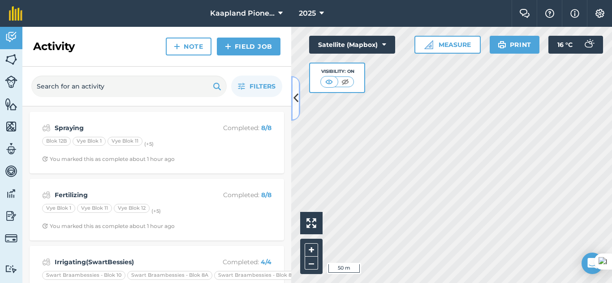
click at [294, 99] on icon at bounding box center [295, 98] width 5 height 16
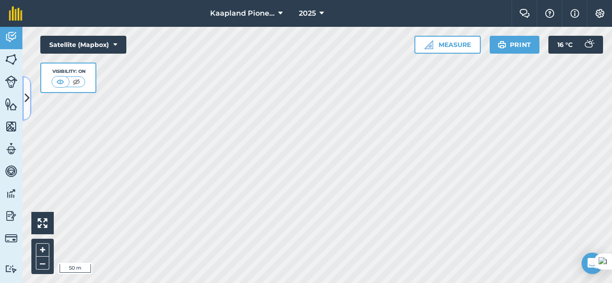
click at [25, 99] on icon at bounding box center [27, 98] width 5 height 16
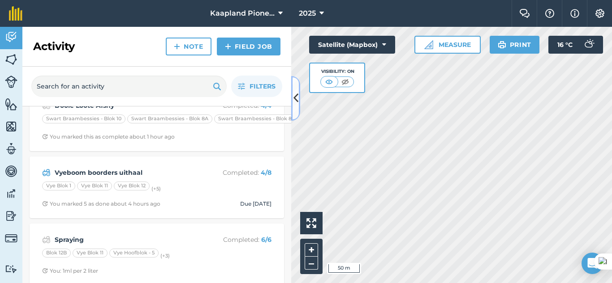
scroll to position [299, 0]
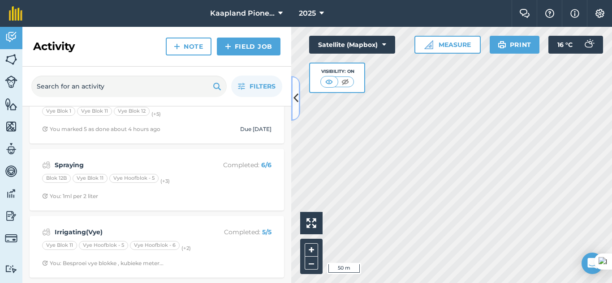
click at [296, 106] on icon at bounding box center [295, 98] width 5 height 16
